Goal: Information Seeking & Learning: Understand process/instructions

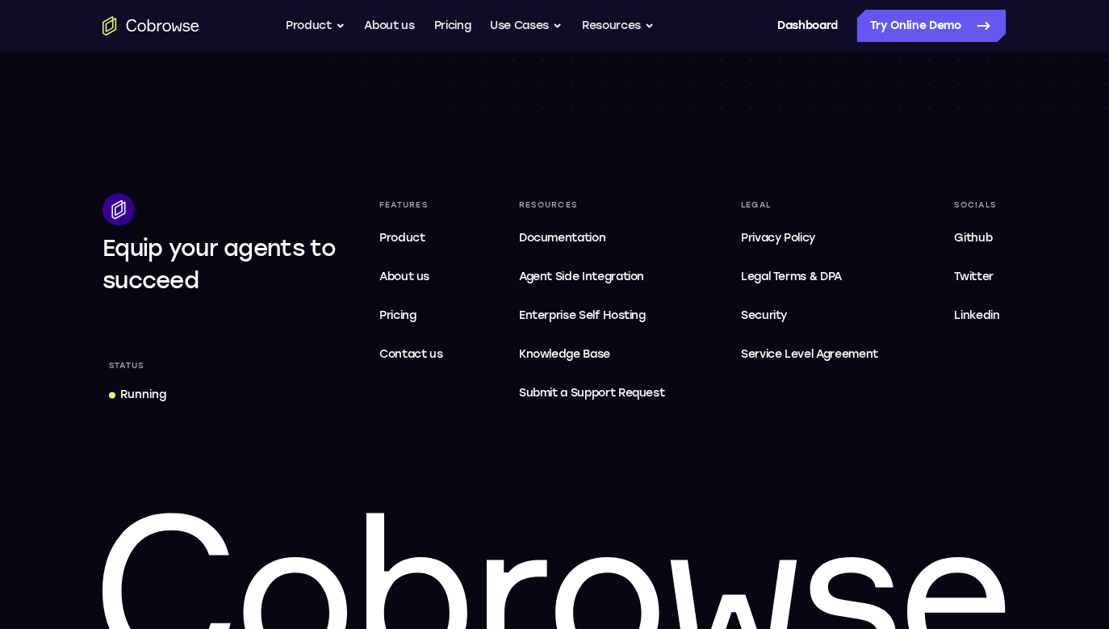
scroll to position [4786, 0]
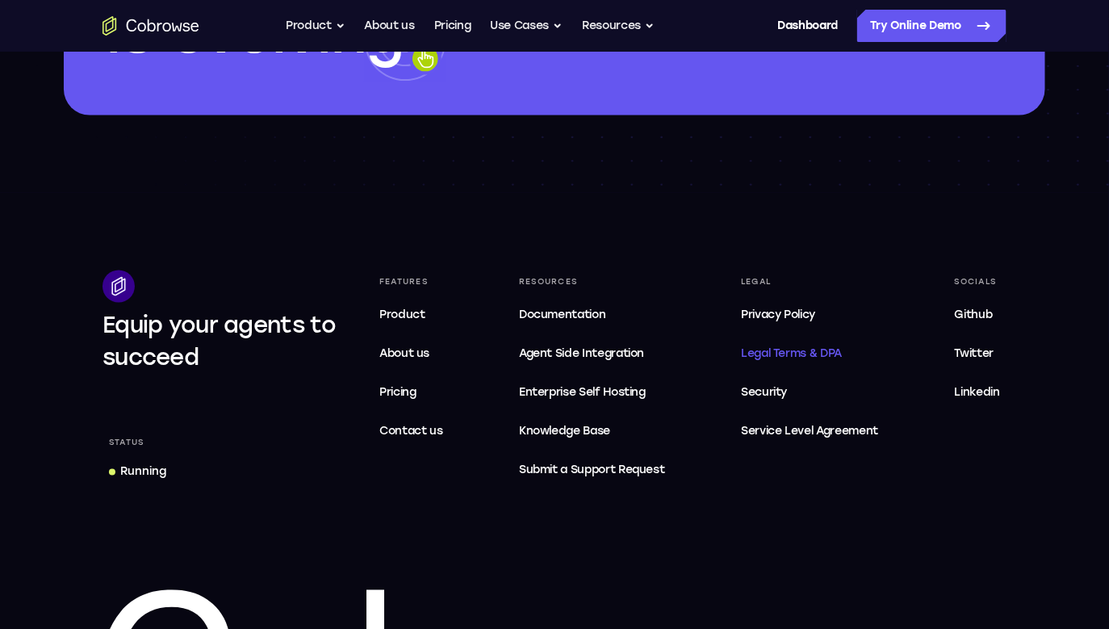
click at [777, 347] on span "Legal Terms & DPA" at bounding box center [791, 354] width 101 height 14
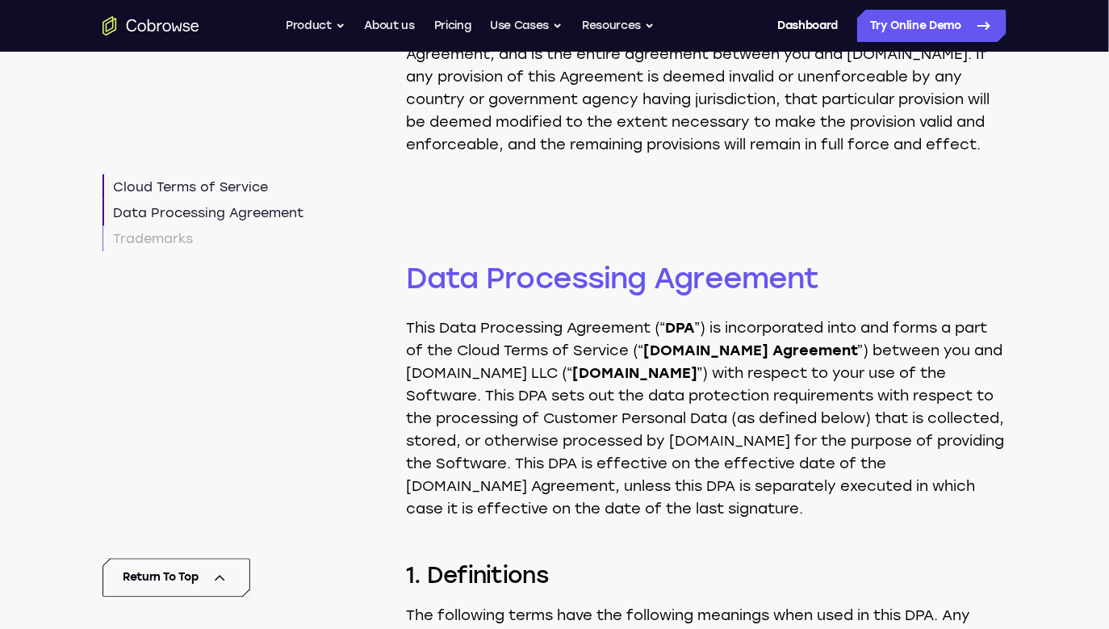
scroll to position [4857, 0]
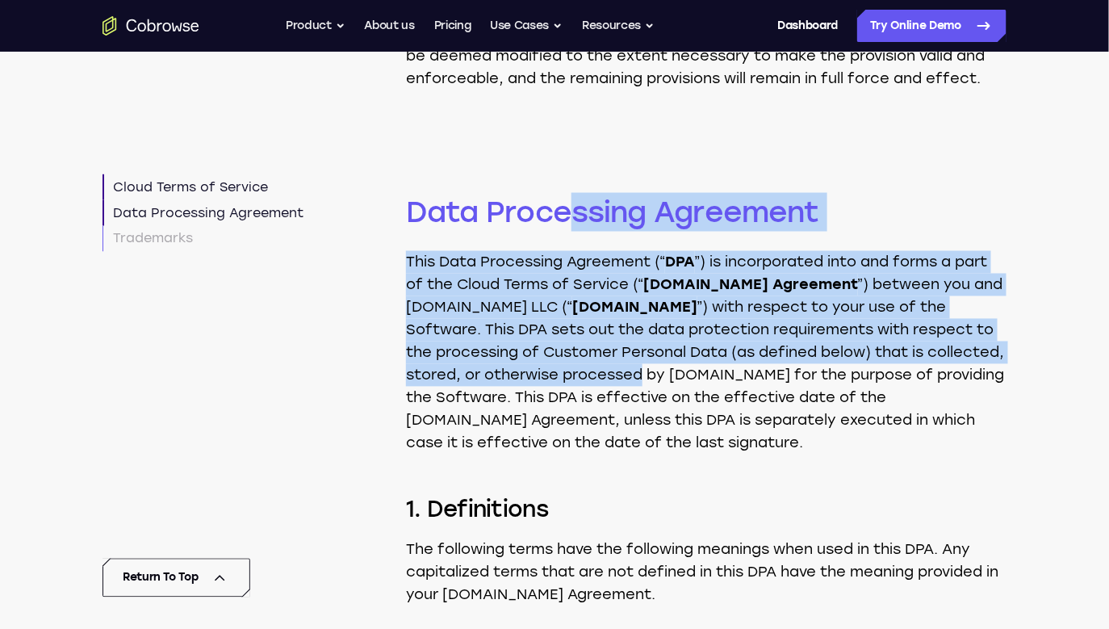
drag, startPoint x: 563, startPoint y: 279, endPoint x: 564, endPoint y: 446, distance: 166.3
click at [565, 448] on p "This Data Processing Agreement (“ DPA ”) is incorporated into and forms a part …" at bounding box center [706, 352] width 601 height 203
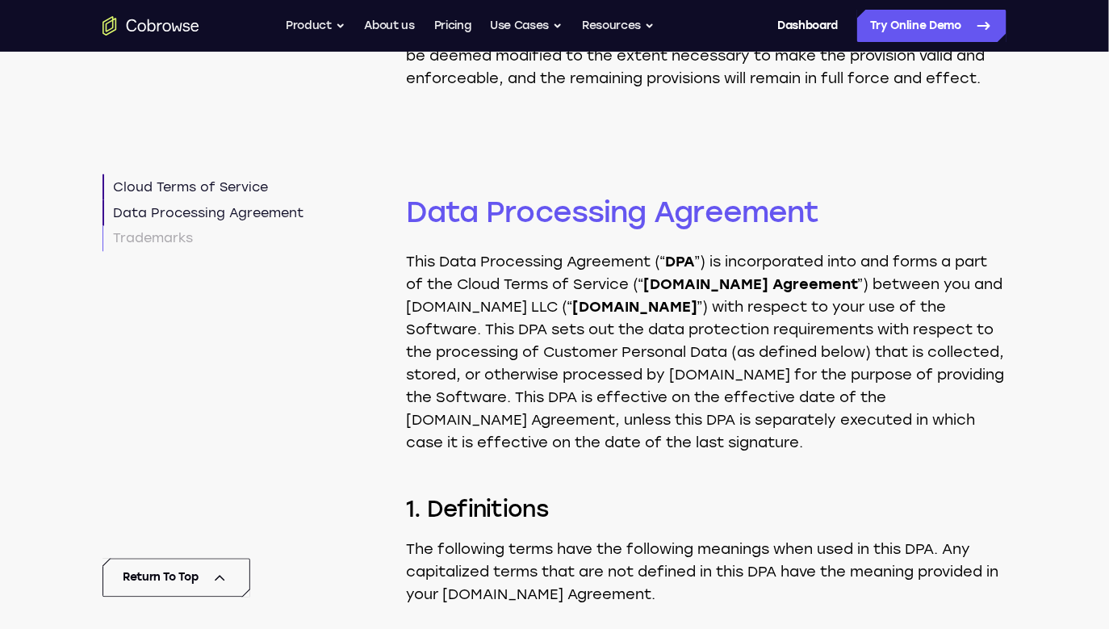
scroll to position [5274, 0]
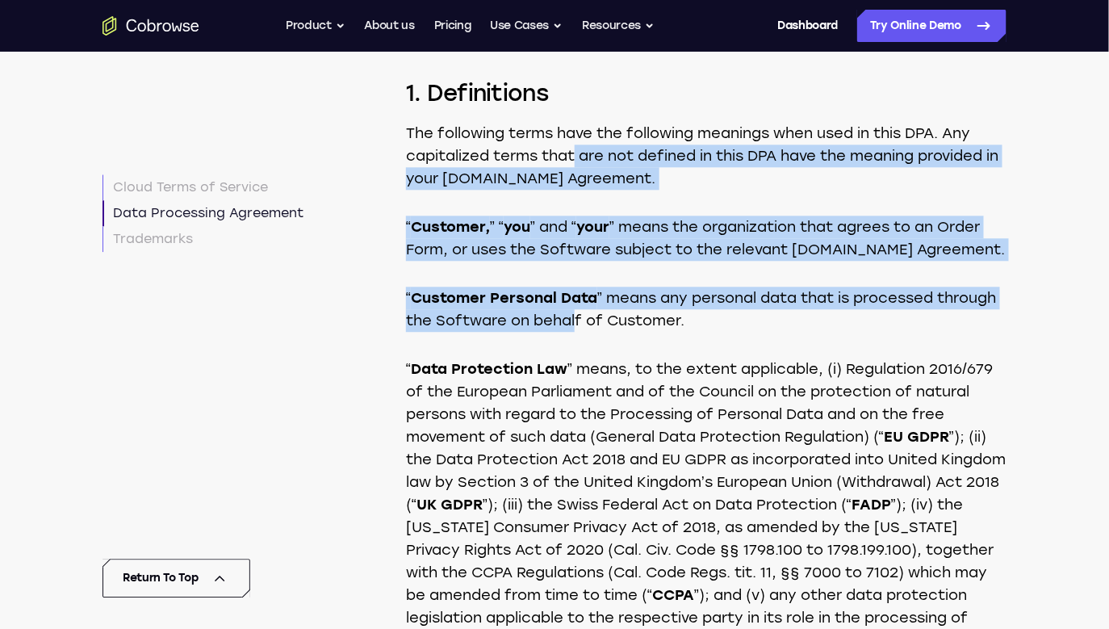
drag, startPoint x: 577, startPoint y: 225, endPoint x: 577, endPoint y: 381, distance: 155.8
click at [577, 332] on p "“ Customer Personal Data ” means any personal data that is processed through th…" at bounding box center [706, 309] width 601 height 45
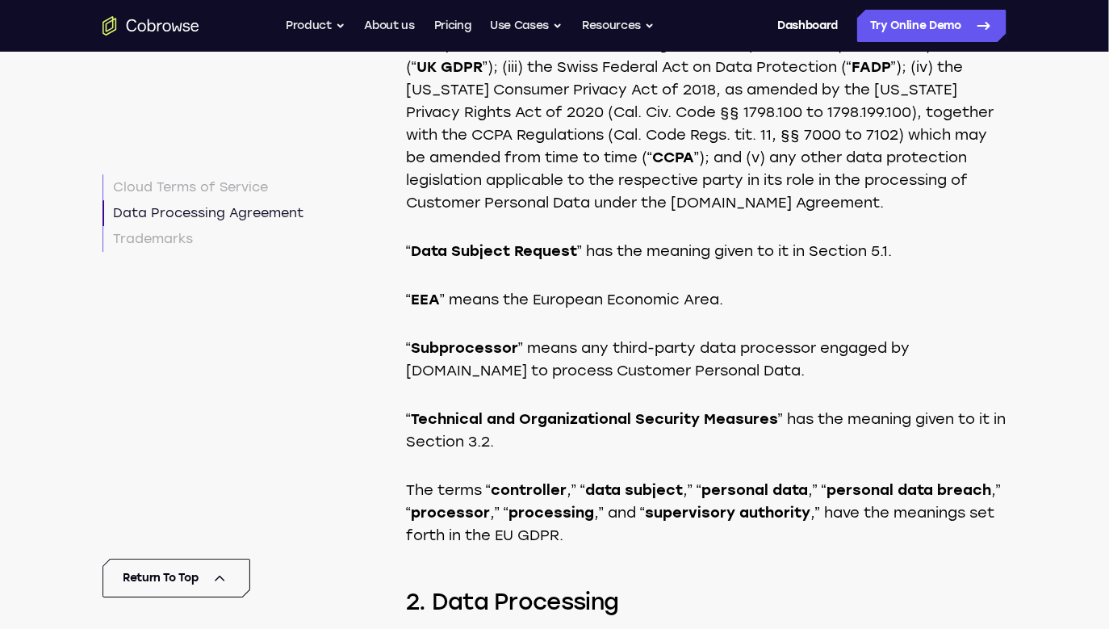
scroll to position [5723, 0]
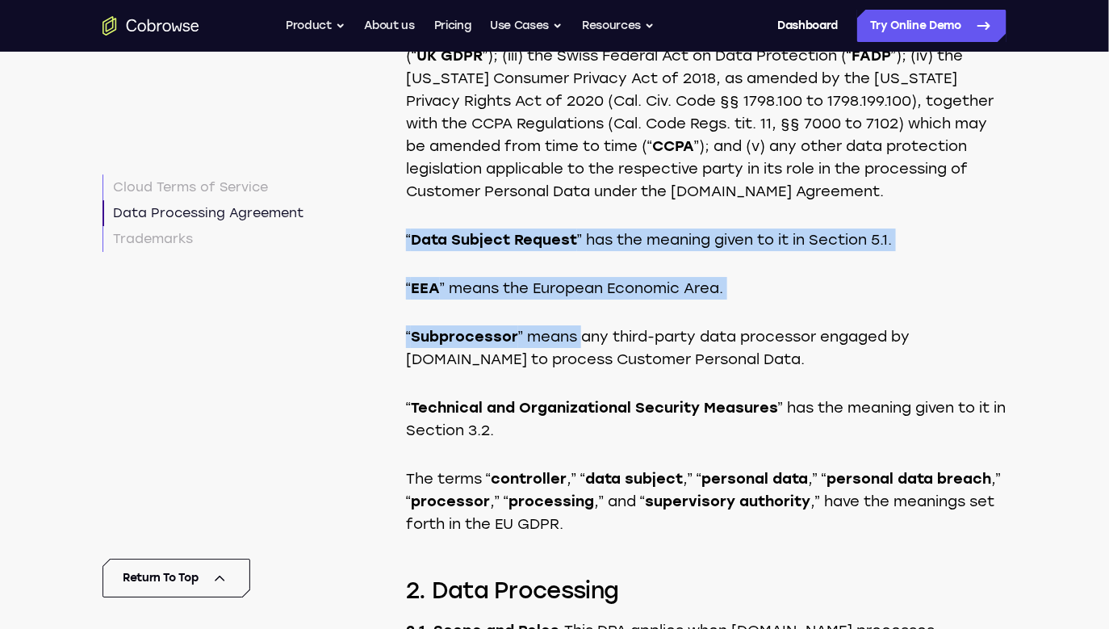
drag, startPoint x: 579, startPoint y: 300, endPoint x: 579, endPoint y: 434, distance: 134.0
click at [579, 371] on p "“ Subprocessor ” means any third-party data processor engaged by Cobrowse.io to…" at bounding box center [706, 347] width 601 height 45
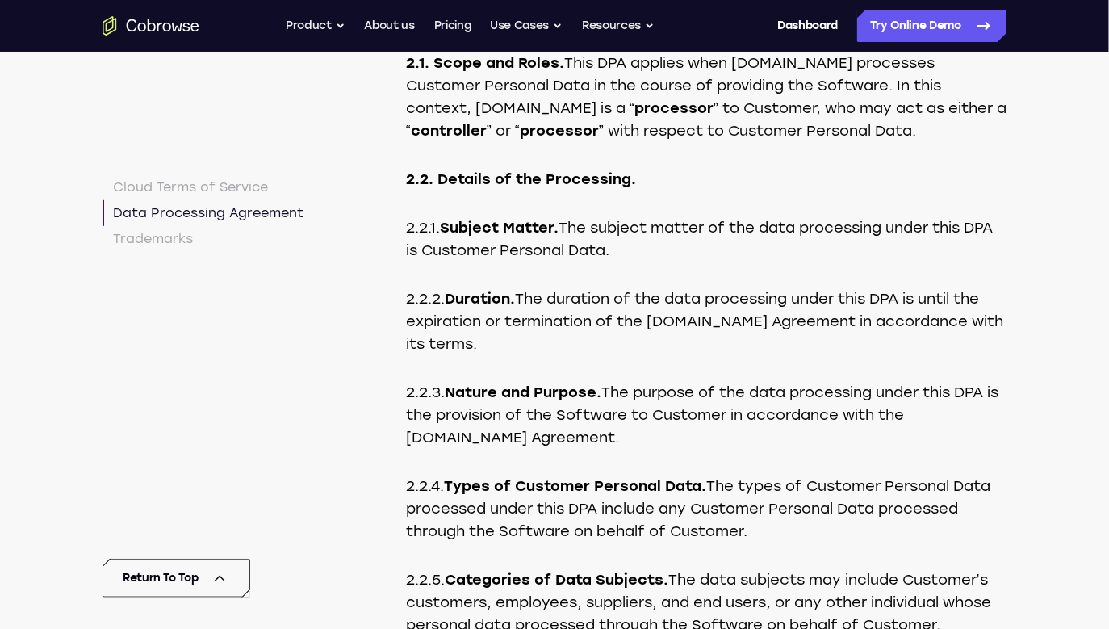
scroll to position [6293, 0]
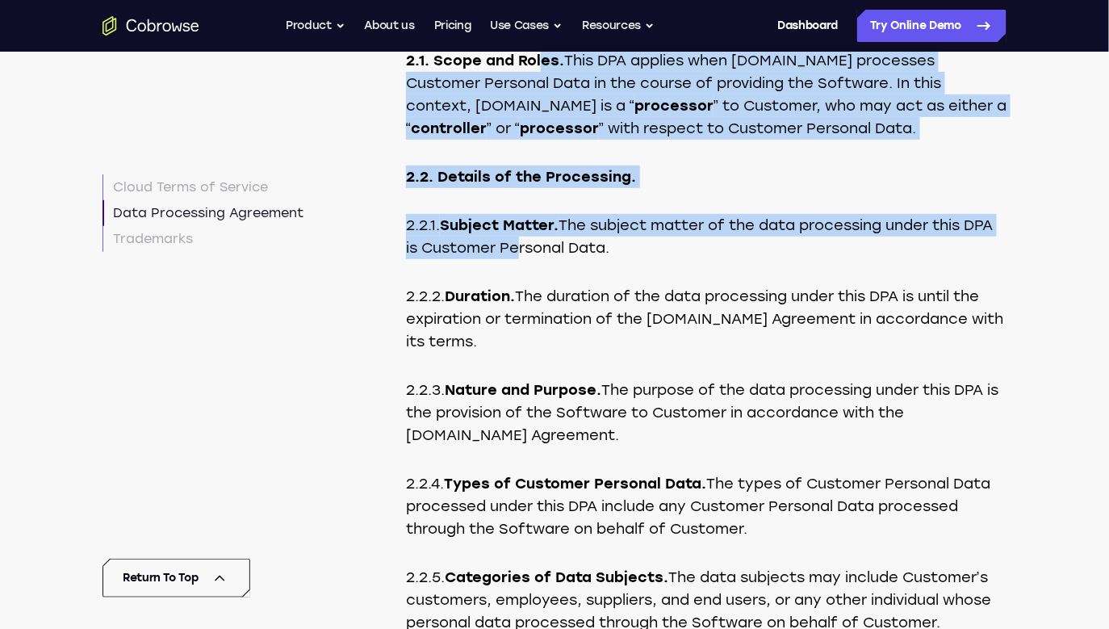
drag, startPoint x: 545, startPoint y: 145, endPoint x: 545, endPoint y: 357, distance: 211.5
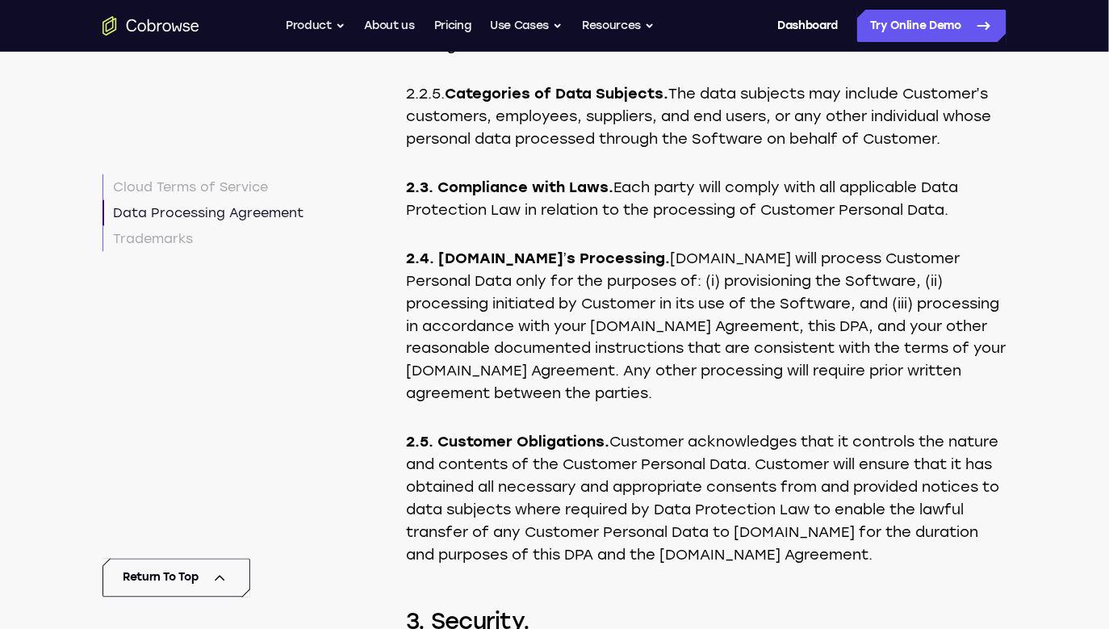
scroll to position [6780, 0]
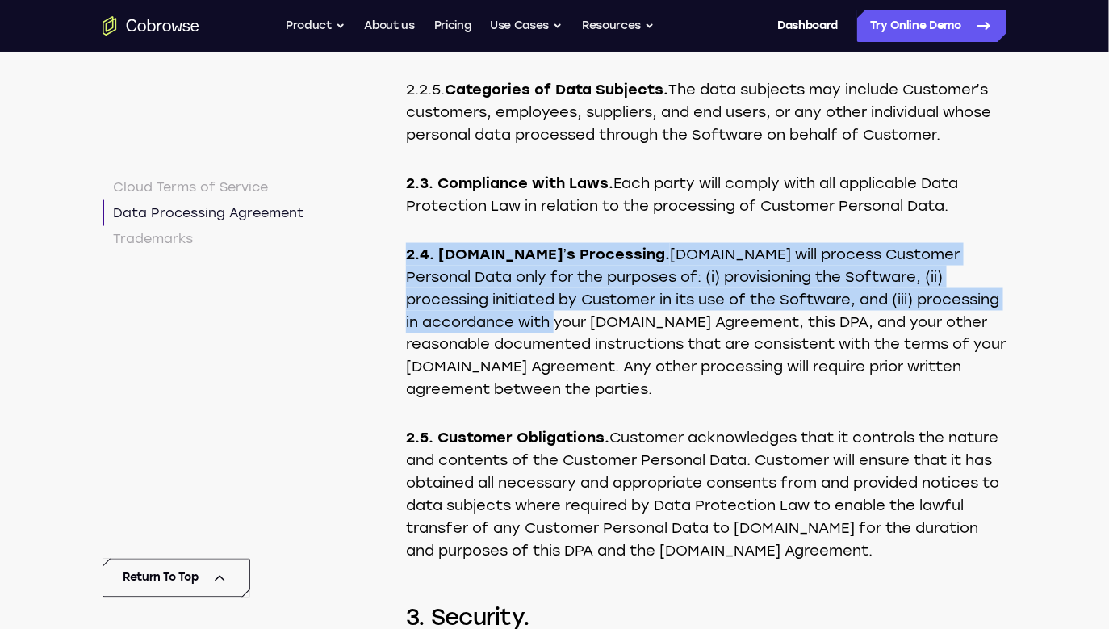
drag, startPoint x: 546, startPoint y: 329, endPoint x: 546, endPoint y: 434, distance: 104.1
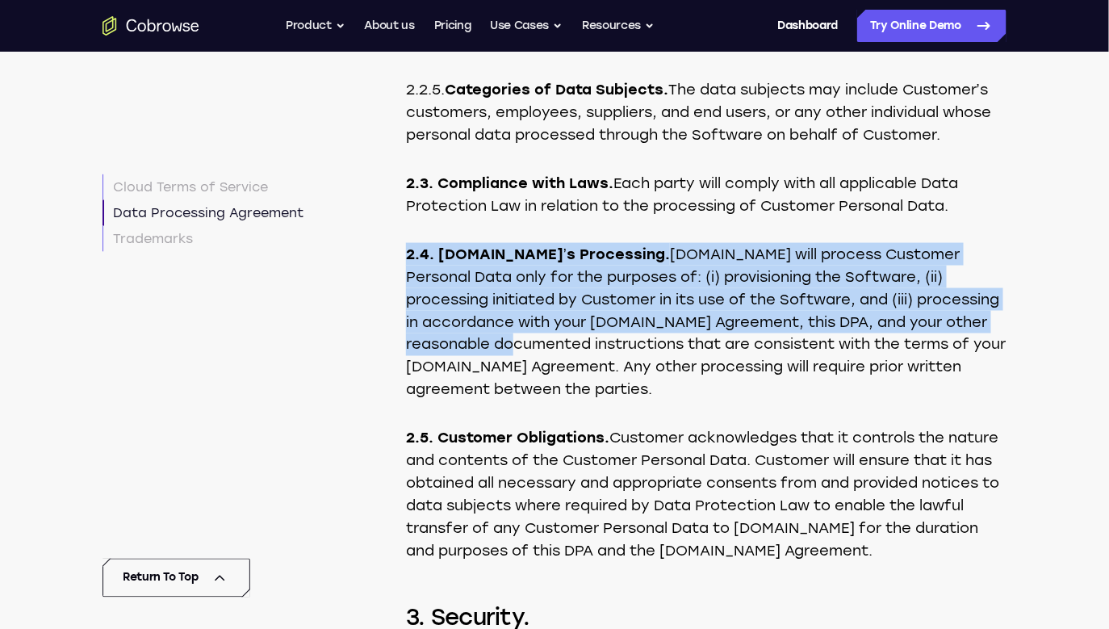
click at [546, 401] on p "2.4. Cobrowse.io’s Processing. Cobrowse.io will process Customer Personal Data …" at bounding box center [706, 322] width 601 height 158
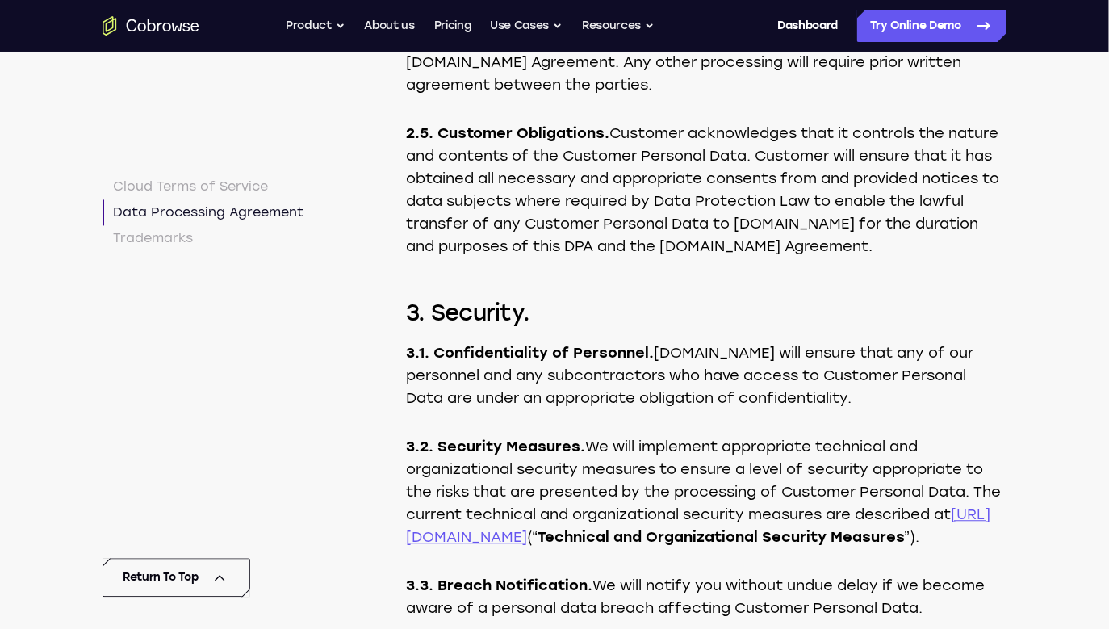
scroll to position [7180, 0]
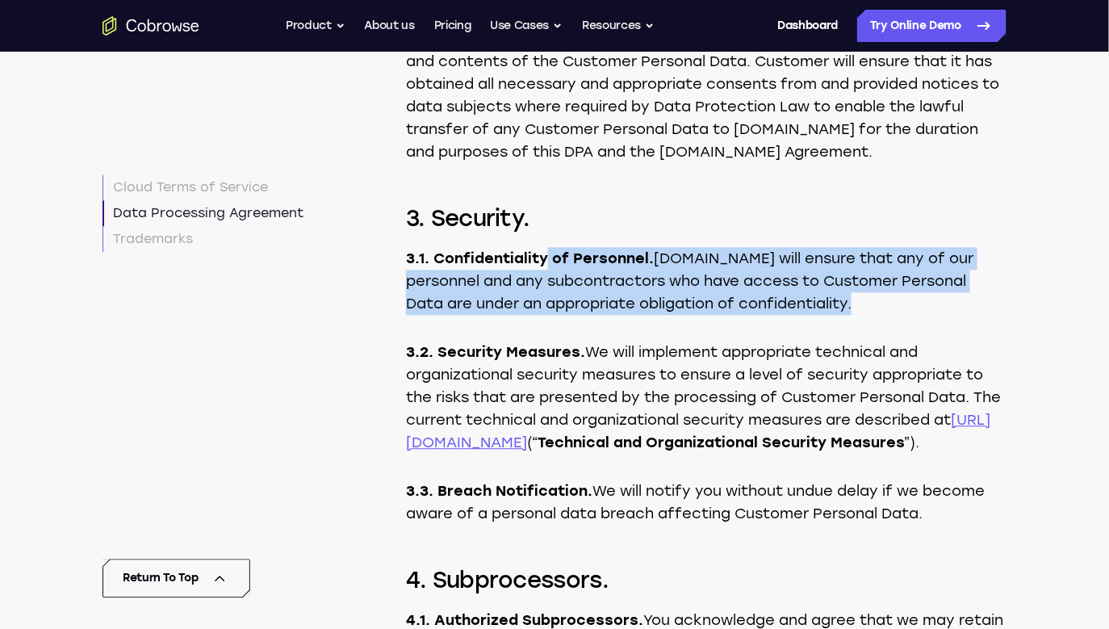
drag, startPoint x: 545, startPoint y: 363, endPoint x: 560, endPoint y: 429, distance: 67.2
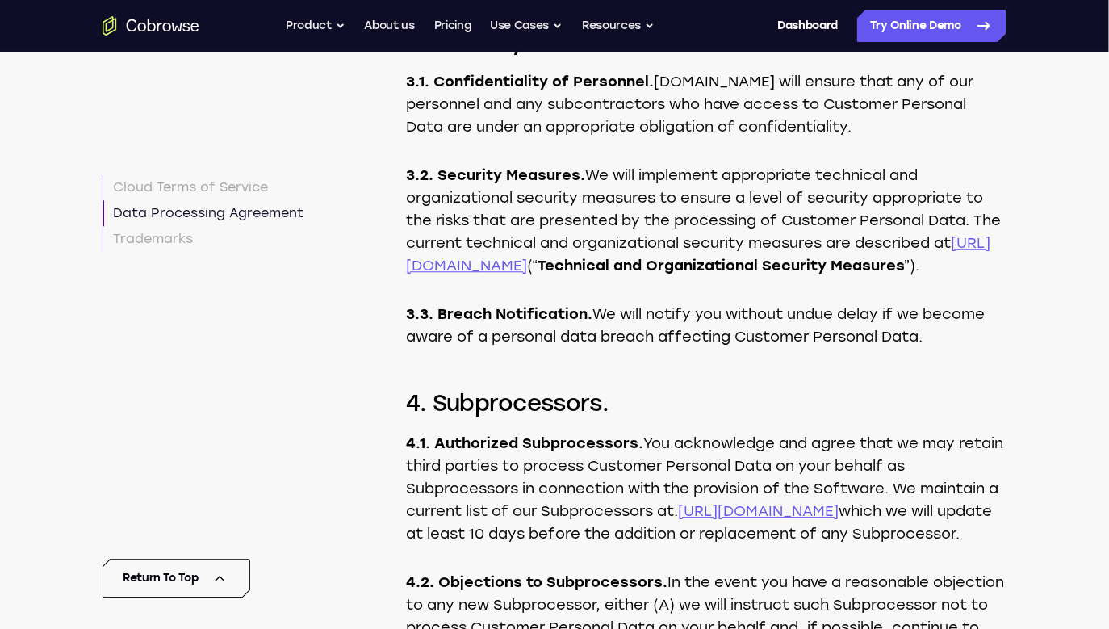
scroll to position [7371, 0]
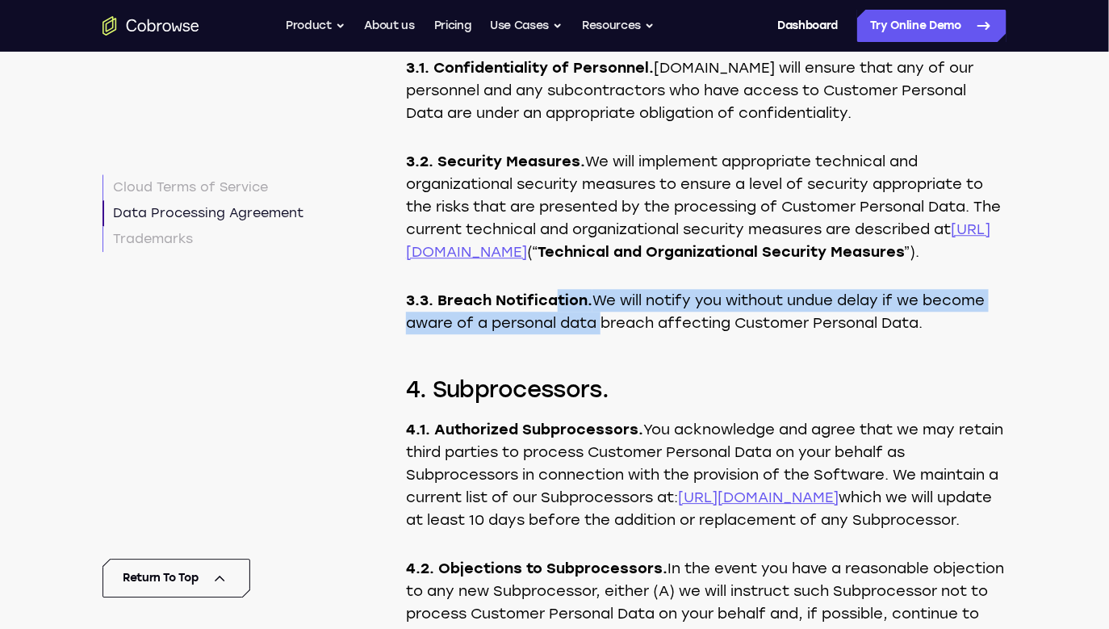
drag, startPoint x: 553, startPoint y: 408, endPoint x: 599, endPoint y: 431, distance: 51.3
click at [599, 334] on p "3.3. Breach Notification. We will notify you without undue delay if we become a…" at bounding box center [706, 311] width 601 height 45
drag, startPoint x: 578, startPoint y: 408, endPoint x: 628, endPoint y: 446, distance: 62.3
click at [628, 334] on p "3.3. Breach Notification. We will notify you without undue delay if we become a…" at bounding box center [706, 311] width 601 height 45
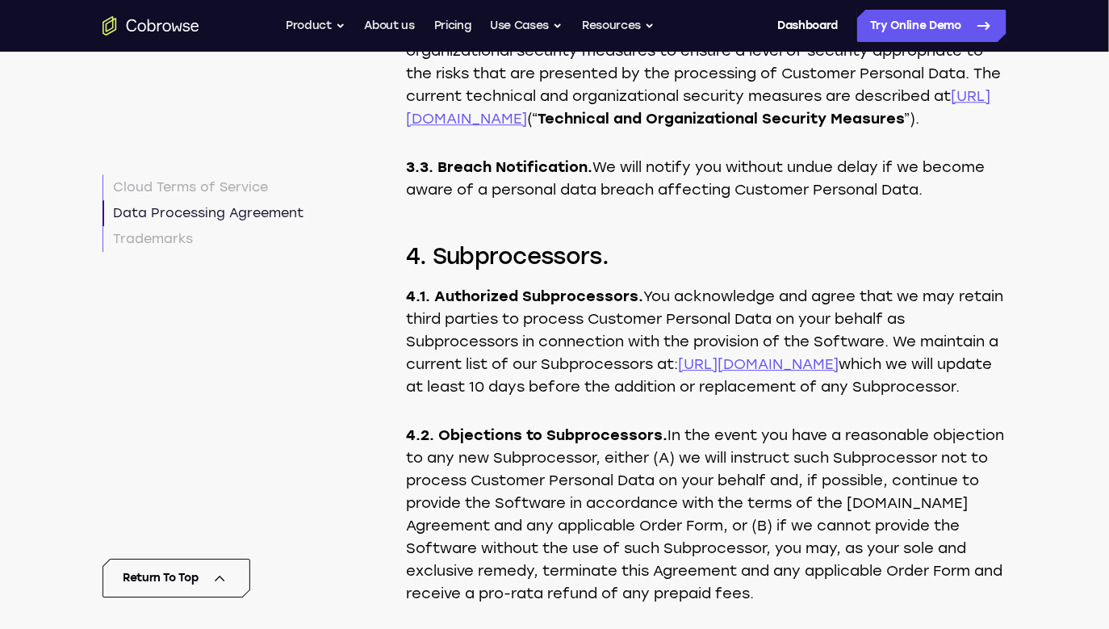
scroll to position [7521, 0]
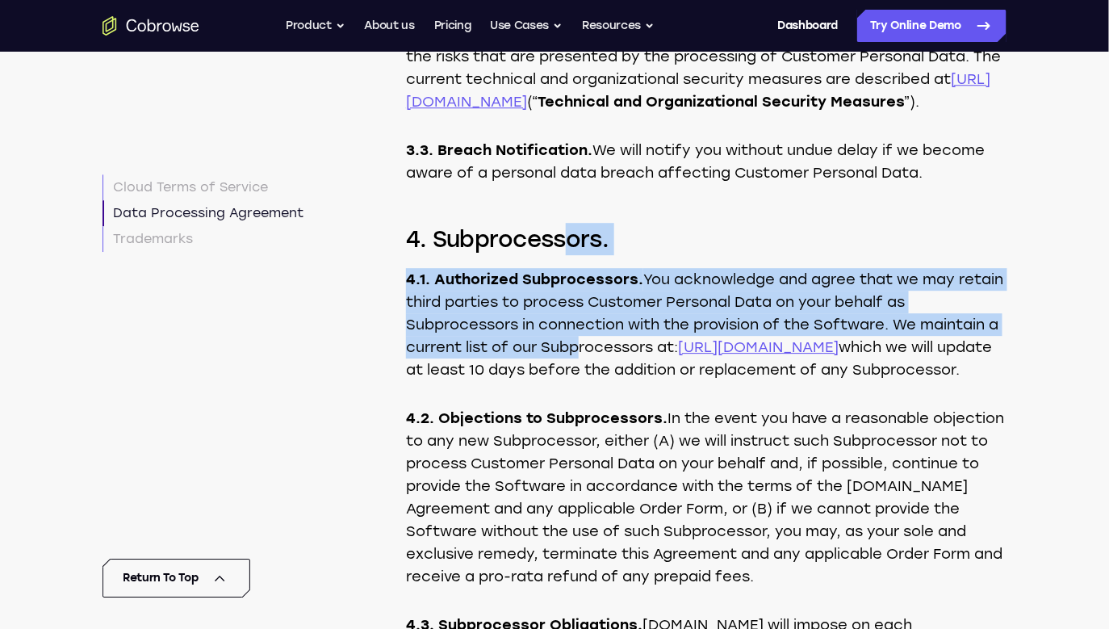
drag, startPoint x: 568, startPoint y: 351, endPoint x: 570, endPoint y: 464, distance: 113.0
click at [570, 381] on p "4.1. Authorized Subprocessors. You acknowledge and agree that we may retain thi…" at bounding box center [706, 324] width 601 height 113
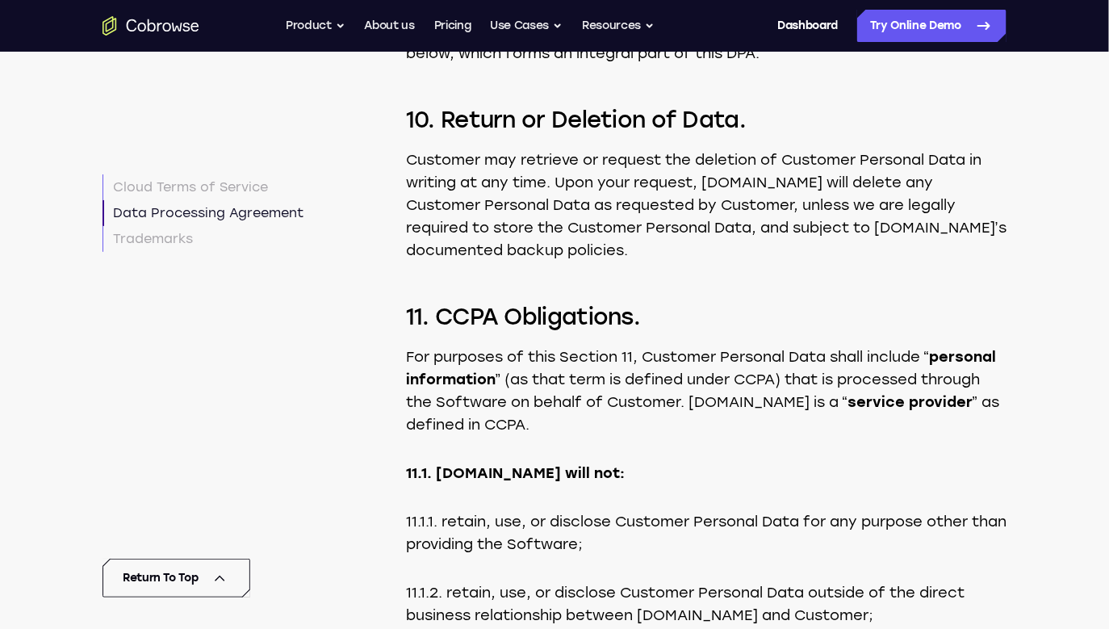
scroll to position [10204, 0]
